Goal: Transaction & Acquisition: Purchase product/service

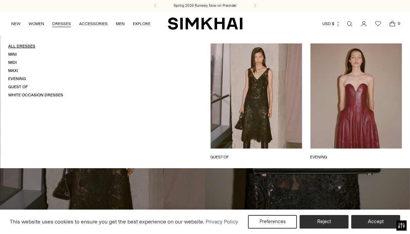
click at [28, 47] on link "All Dresses" at bounding box center [21, 46] width 27 height 5
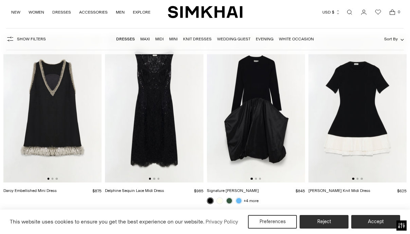
scroll to position [627, 0]
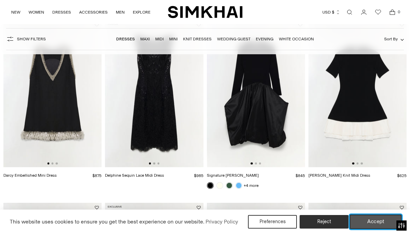
click at [371, 220] on button "Accept" at bounding box center [376, 222] width 52 height 14
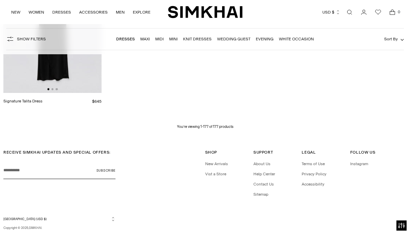
scroll to position [8208, 0]
